Goal: Task Accomplishment & Management: Use online tool/utility

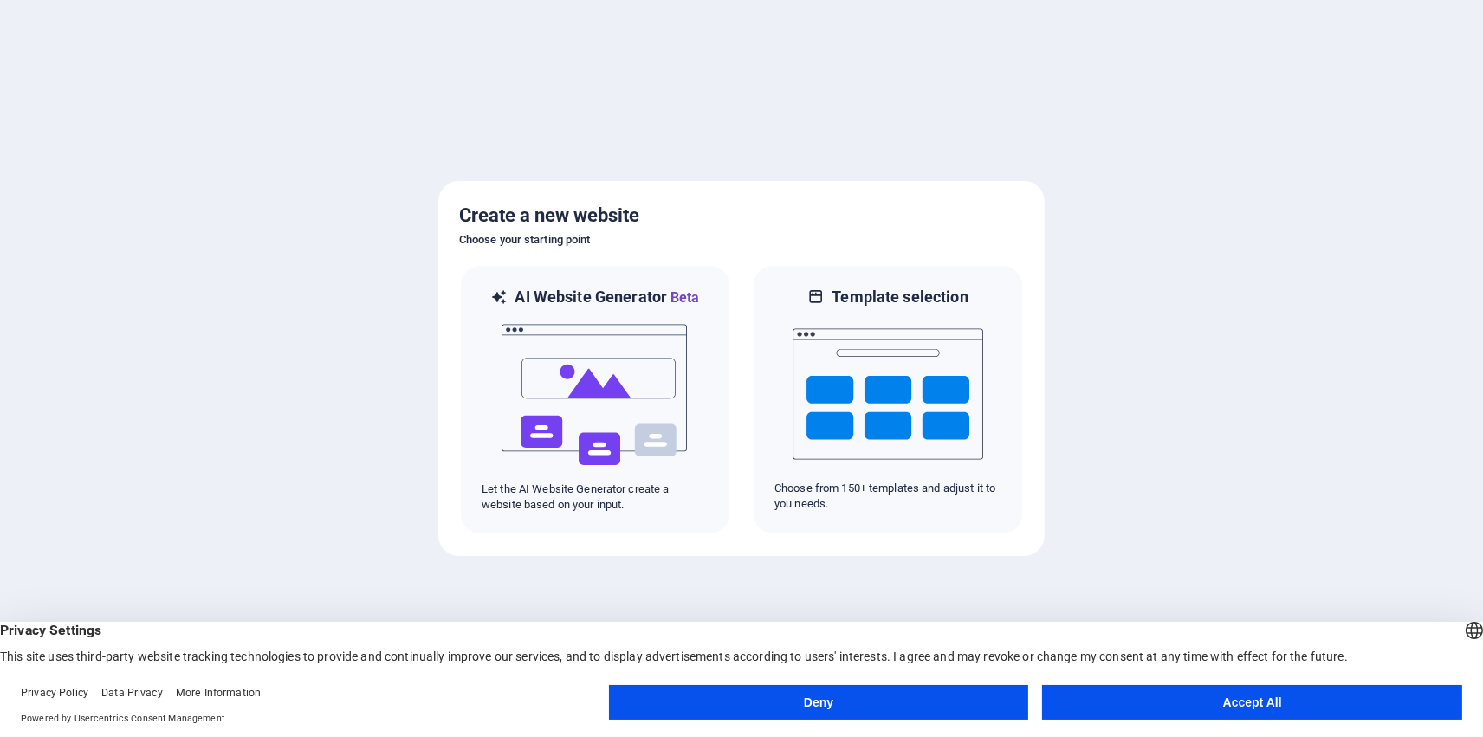
click at [1273, 699] on button "Accept All" at bounding box center [1252, 702] width 420 height 35
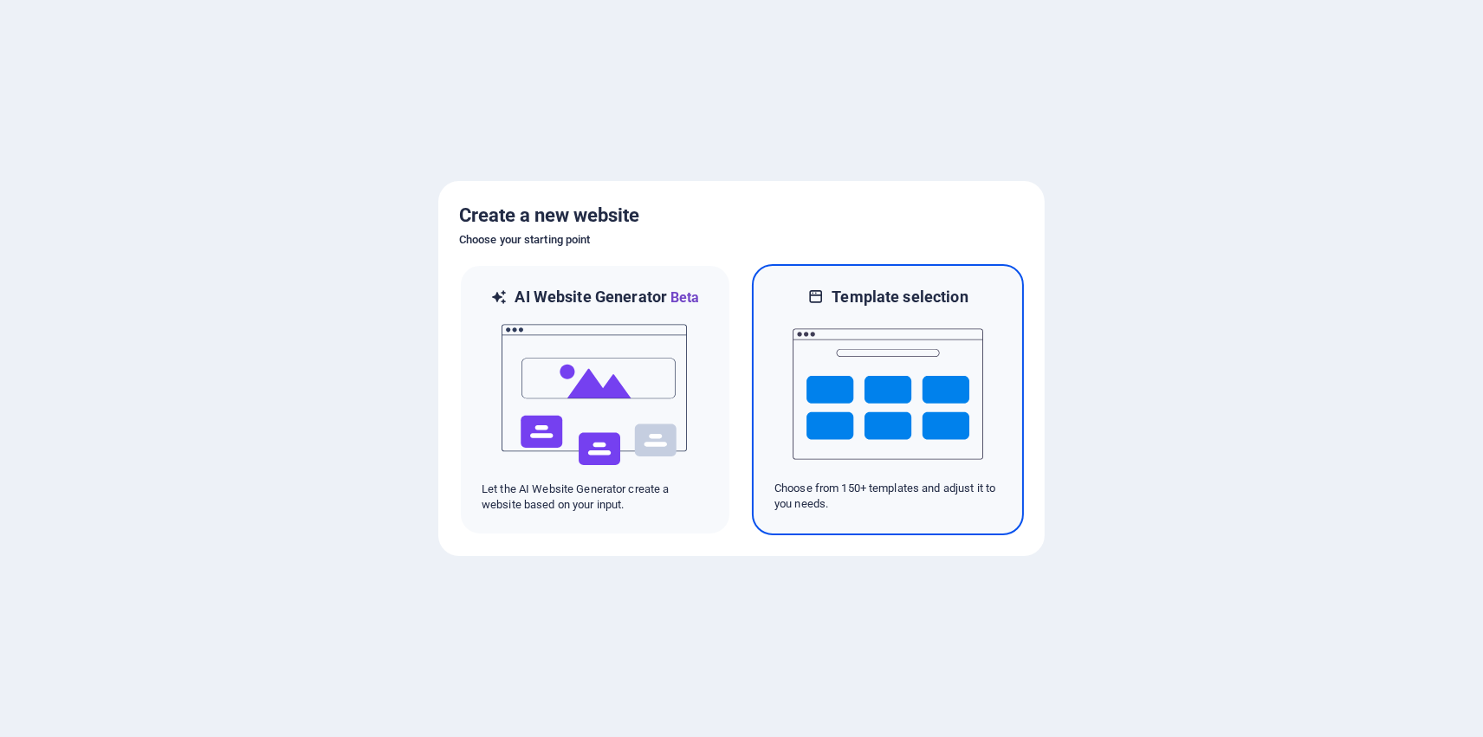
click at [846, 313] on img at bounding box center [888, 394] width 191 height 173
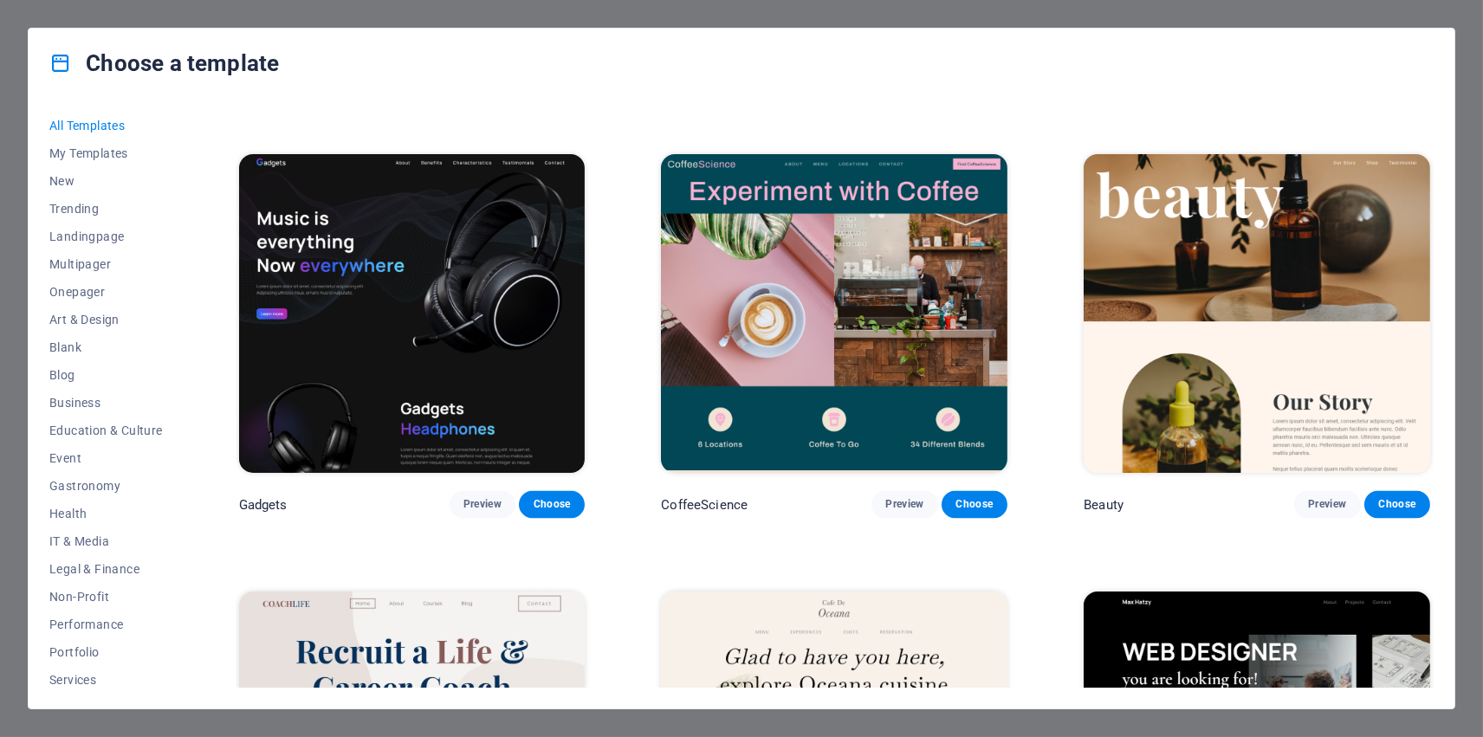
scroll to position [6615, 0]
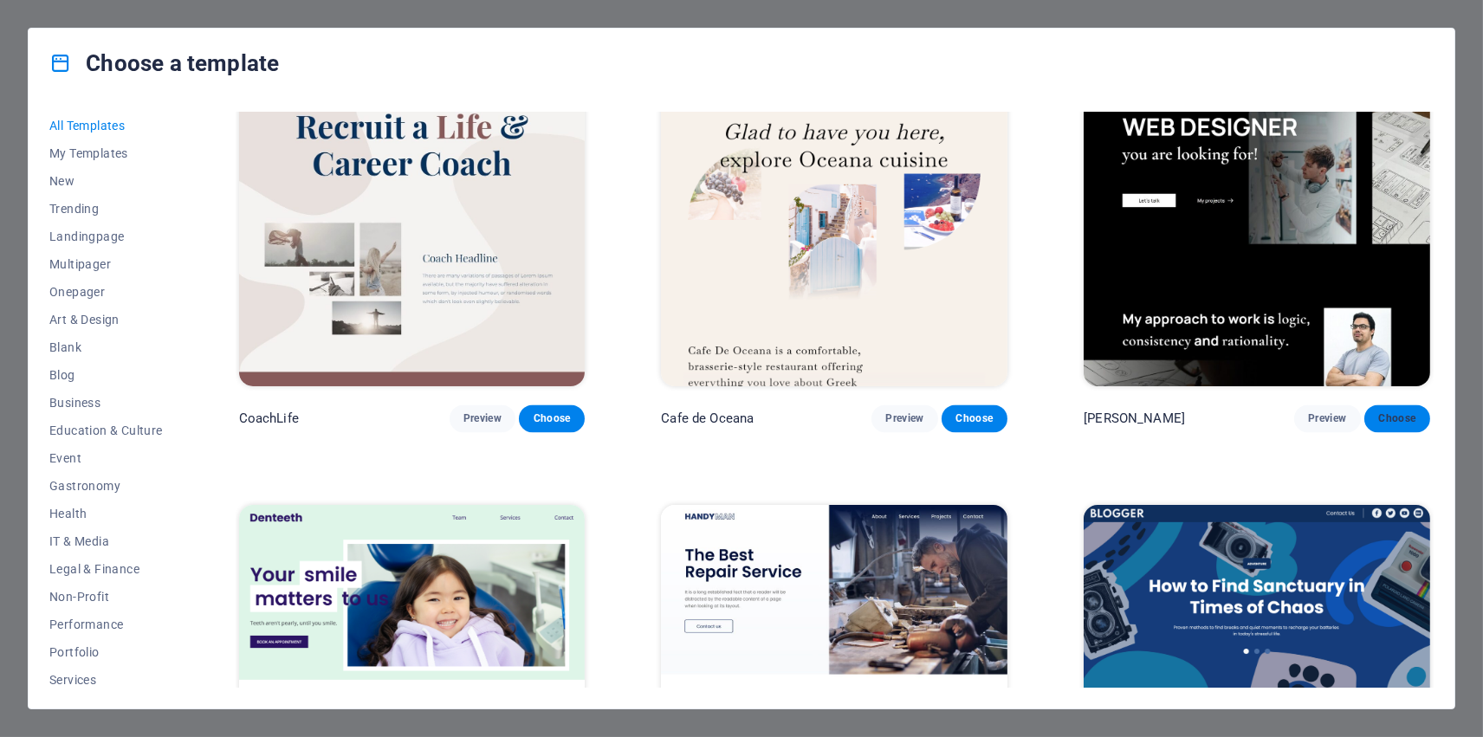
click at [1392, 411] on span "Choose" at bounding box center [1397, 418] width 38 height 14
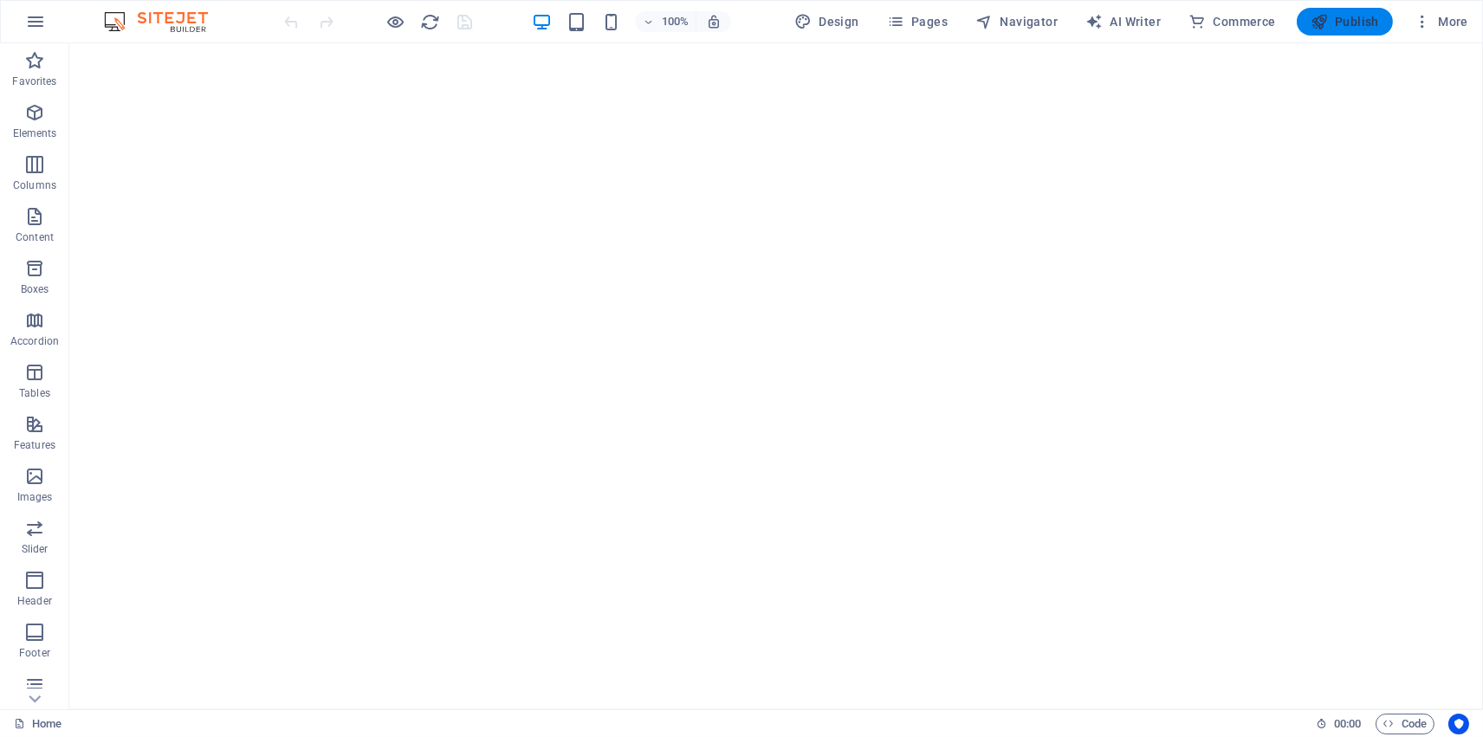
click at [1355, 26] on span "Publish" at bounding box center [1345, 21] width 68 height 17
